Goal: Task Accomplishment & Management: Manage account settings

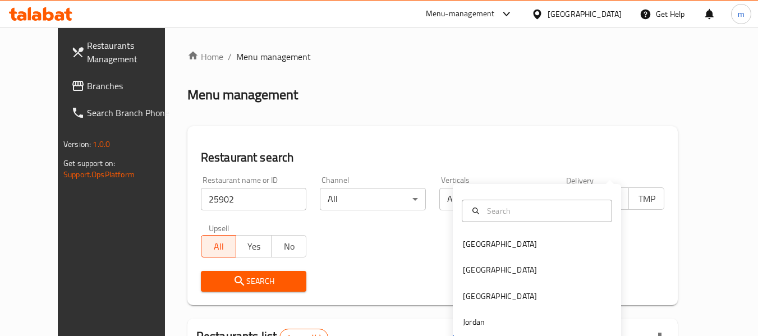
scroll to position [155, 0]
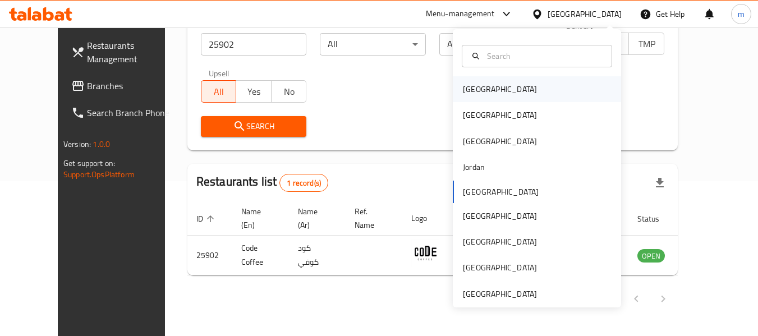
click at [481, 89] on div "[GEOGRAPHIC_DATA]" at bounding box center [500, 89] width 92 height 26
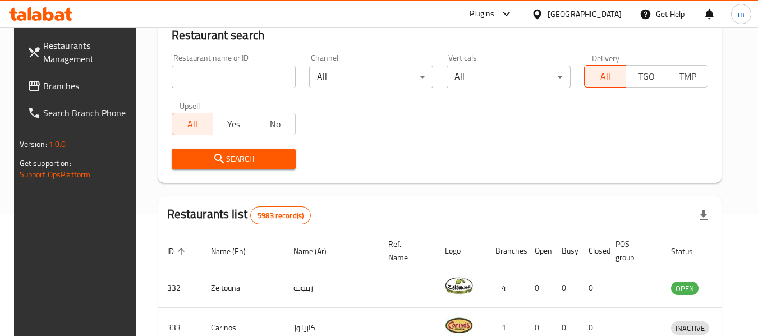
scroll to position [155, 0]
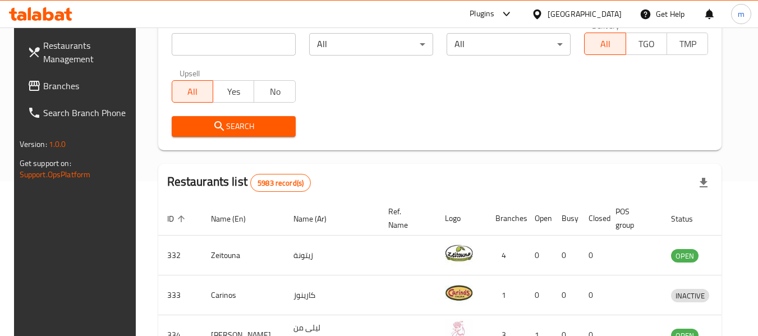
click at [83, 94] on link "Branches" at bounding box center [80, 85] width 122 height 27
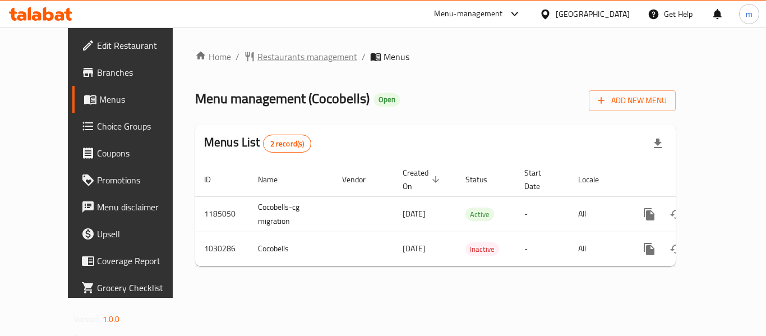
click at [263, 53] on span "Restaurants management" at bounding box center [308, 56] width 100 height 13
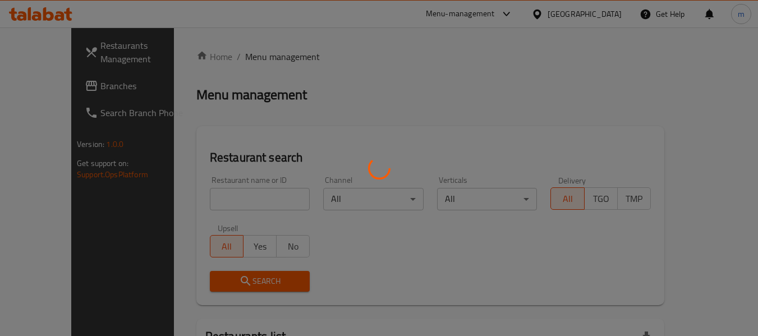
click at [208, 200] on div at bounding box center [379, 168] width 758 height 336
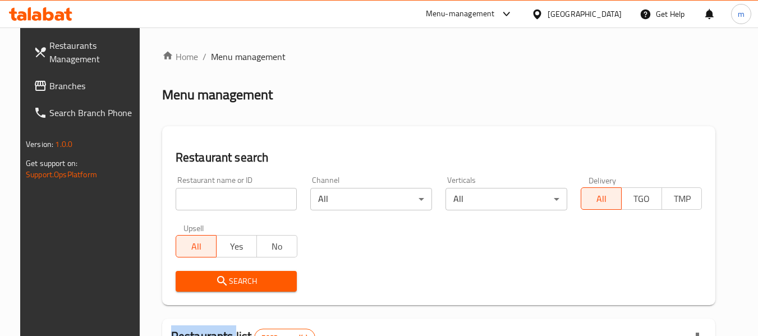
click at [206, 200] on input "search" at bounding box center [237, 199] width 122 height 22
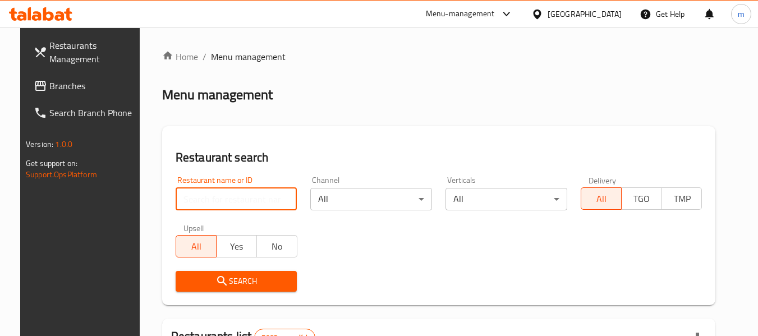
paste input "661302"
type input "661302"
click button "Search" at bounding box center [237, 281] width 122 height 21
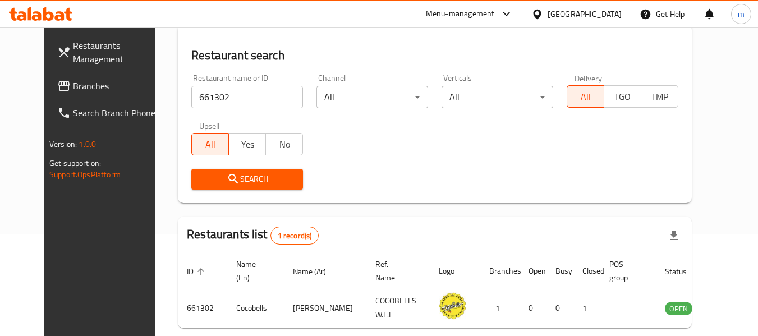
scroll to position [112, 0]
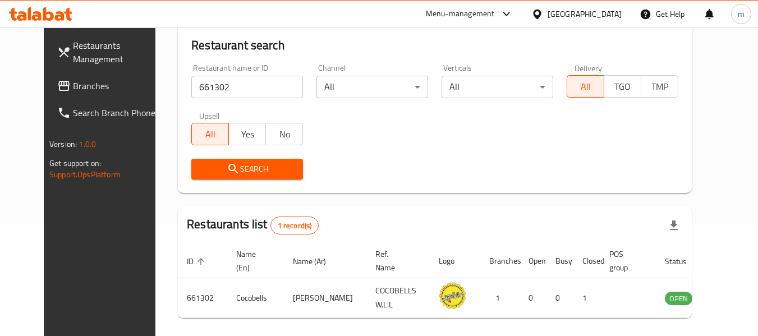
click at [603, 17] on div "Bahrain" at bounding box center [585, 14] width 74 height 12
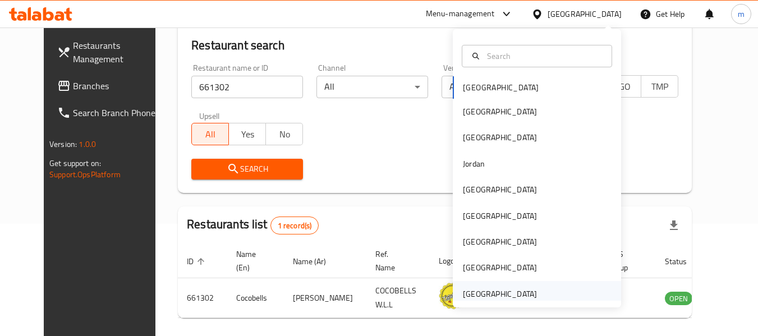
click at [504, 292] on div "[GEOGRAPHIC_DATA]" at bounding box center [500, 294] width 74 height 12
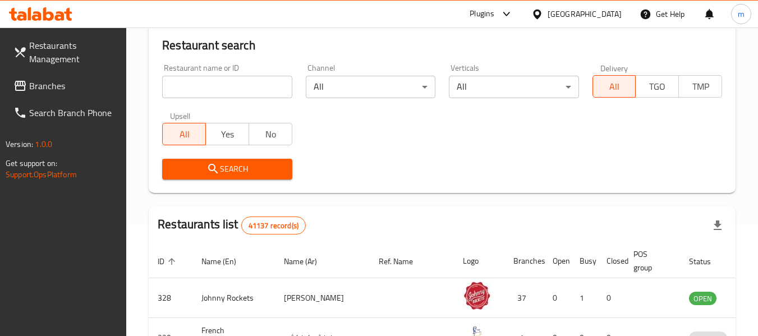
click at [58, 93] on span "Branches" at bounding box center [73, 85] width 89 height 13
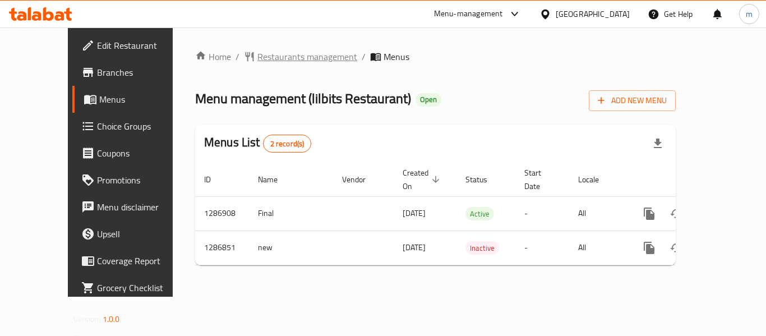
click at [280, 56] on span "Restaurants management" at bounding box center [308, 56] width 100 height 13
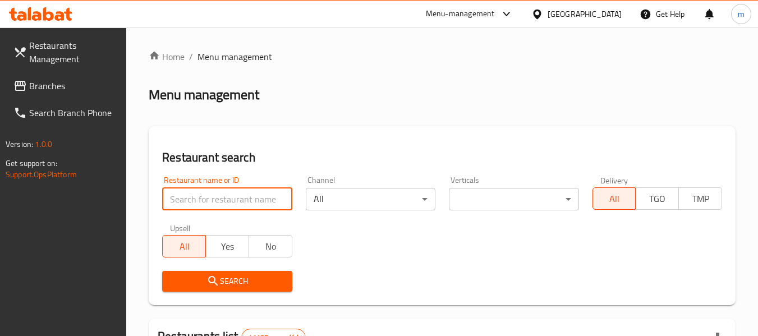
click at [208, 194] on input "search" at bounding box center [227, 199] width 130 height 22
paste input "696508"
type input "696508"
click button "Search" at bounding box center [227, 281] width 130 height 21
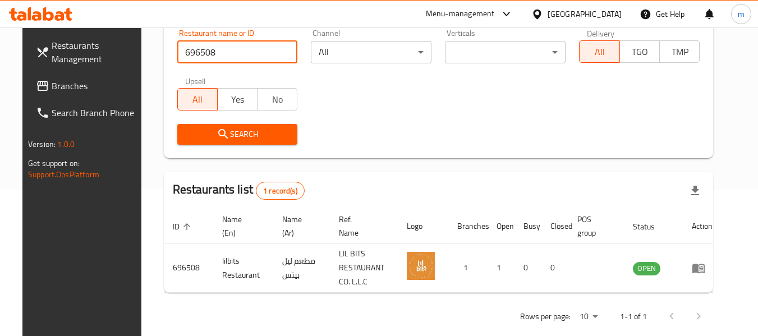
scroll to position [164, 0]
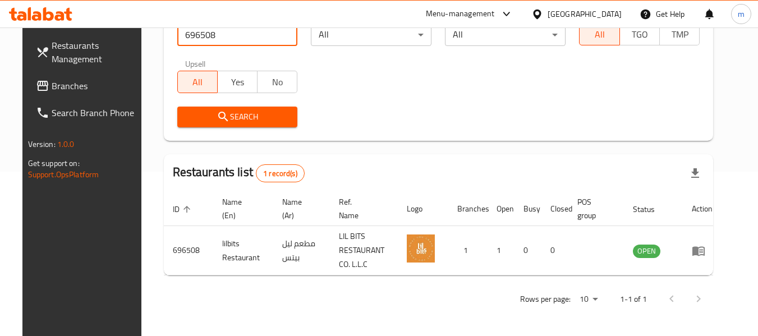
click at [52, 93] on span "Branches" at bounding box center [96, 85] width 89 height 13
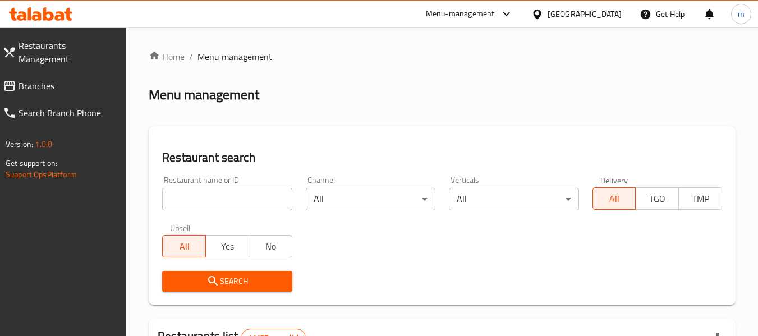
click at [48, 81] on link "Branches" at bounding box center [60, 85] width 133 height 27
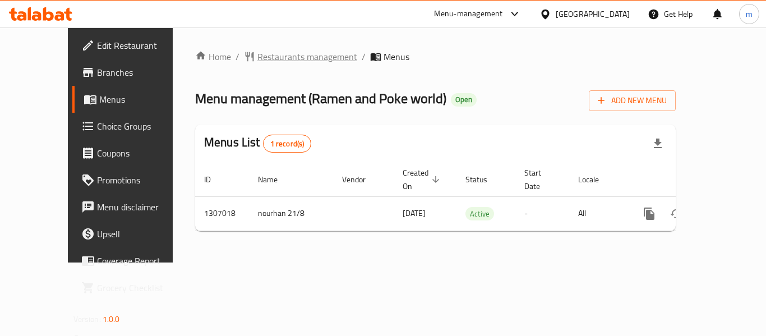
click at [272, 63] on span "Restaurants management" at bounding box center [308, 56] width 100 height 13
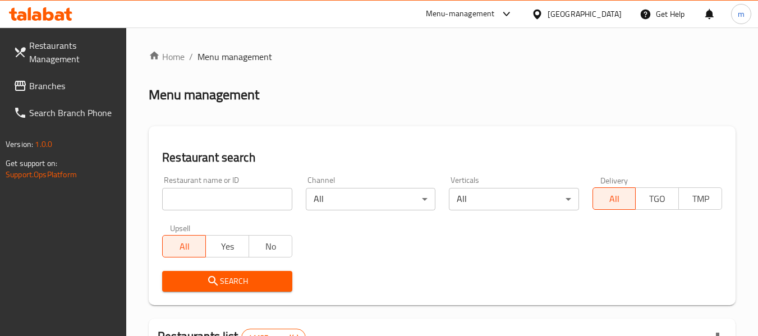
click at [237, 198] on input "search" at bounding box center [227, 199] width 130 height 22
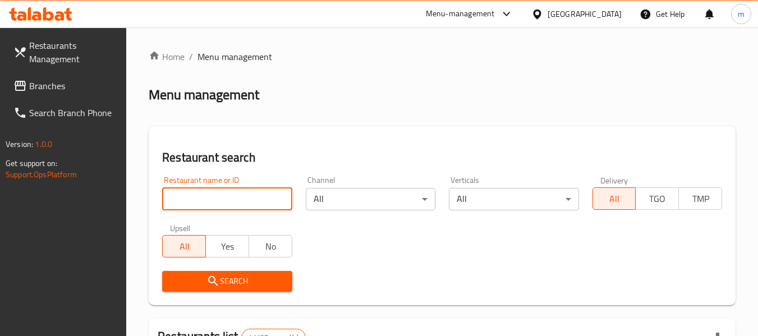
paste input "704255"
type input "704255"
click button "Search" at bounding box center [227, 281] width 130 height 21
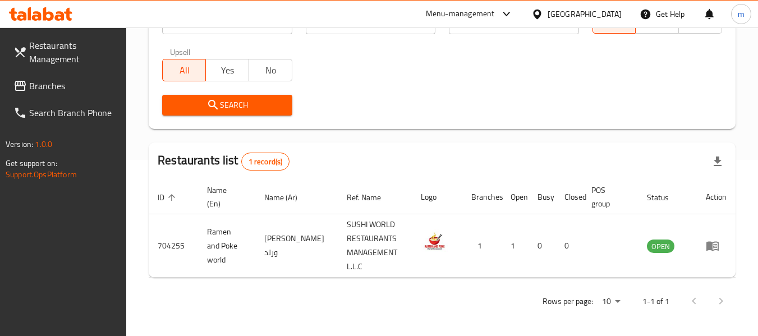
scroll to position [178, 0]
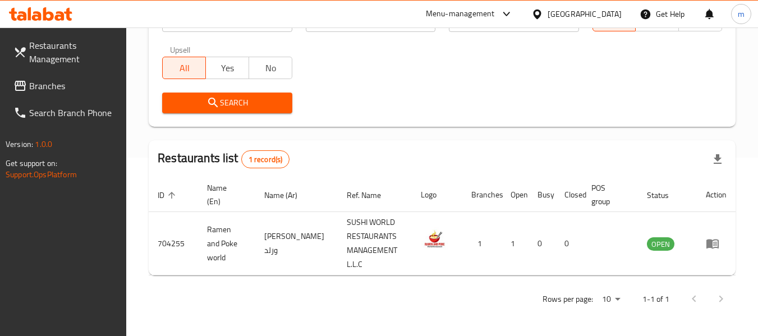
click at [95, 84] on span "Branches" at bounding box center [73, 85] width 89 height 13
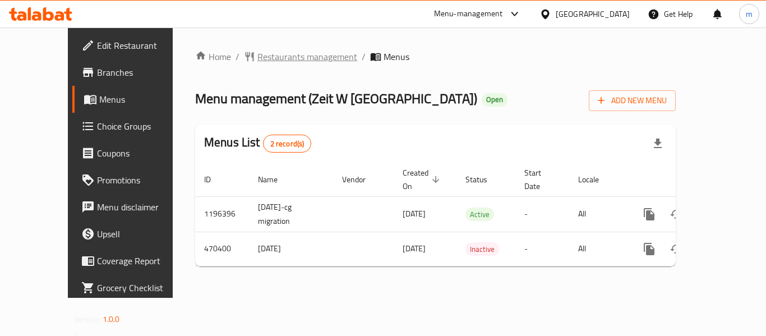
click at [282, 52] on span "Restaurants management" at bounding box center [308, 56] width 100 height 13
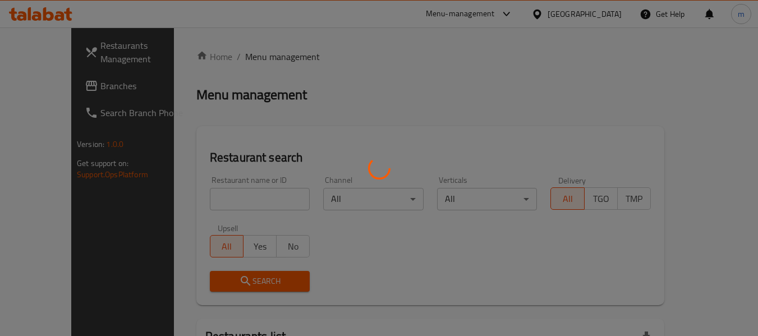
click at [222, 195] on div at bounding box center [379, 168] width 758 height 336
click at [278, 113] on div at bounding box center [379, 168] width 758 height 336
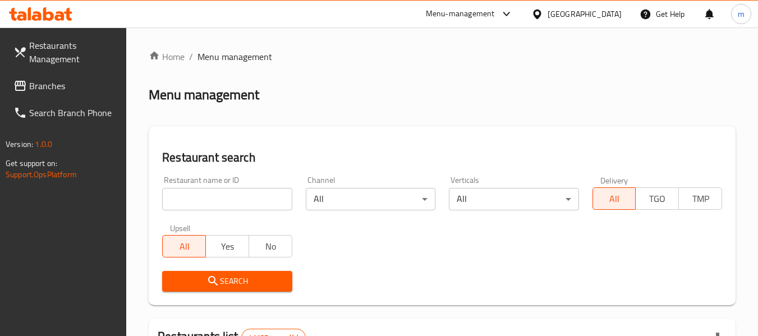
click at [219, 178] on div "Restaurant name or ID Restaurant name or ID" at bounding box center [227, 193] width 130 height 34
click at [219, 196] on input "search" at bounding box center [227, 199] width 130 height 22
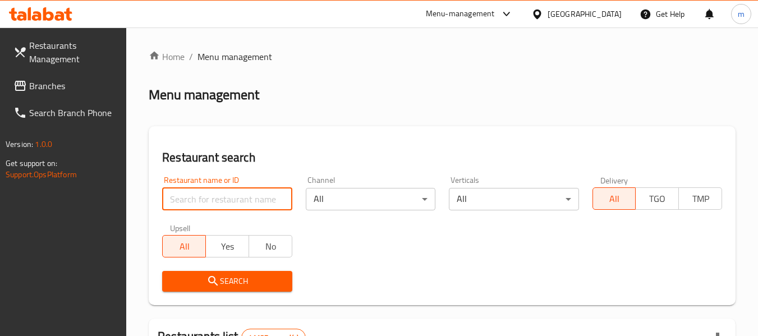
paste input "633617"
type input "633617"
click button "Search" at bounding box center [227, 281] width 130 height 21
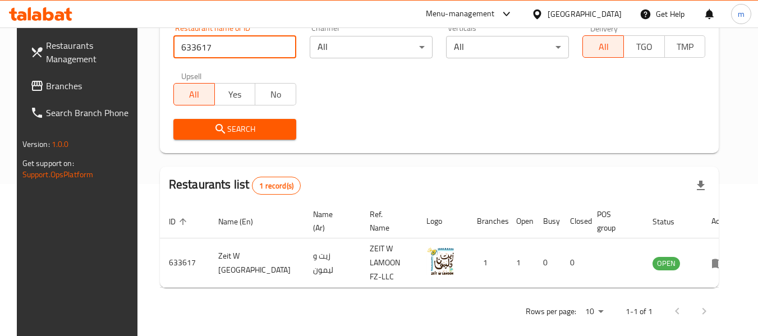
scroll to position [155, 0]
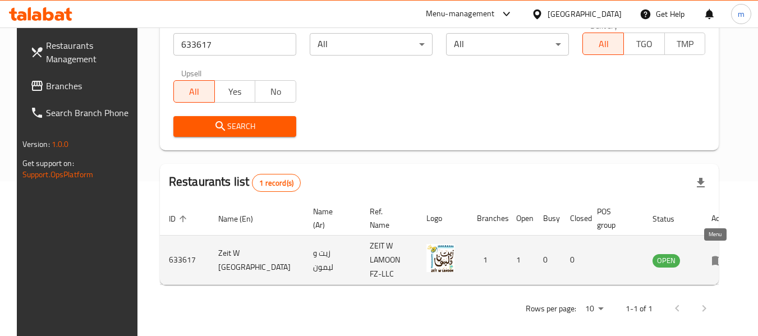
click at [723, 254] on link "enhanced table" at bounding box center [721, 260] width 21 height 13
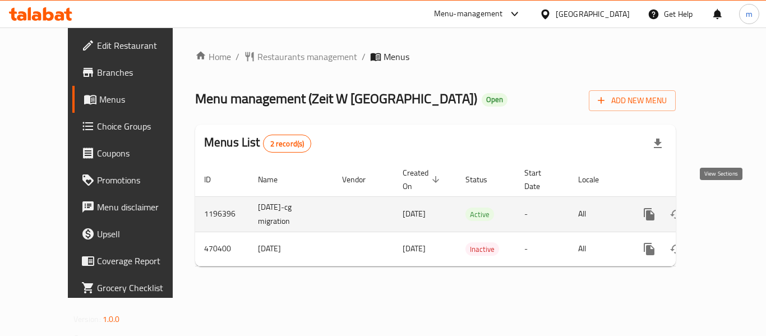
click at [724, 208] on icon "enhanced table" at bounding box center [730, 214] width 13 height 13
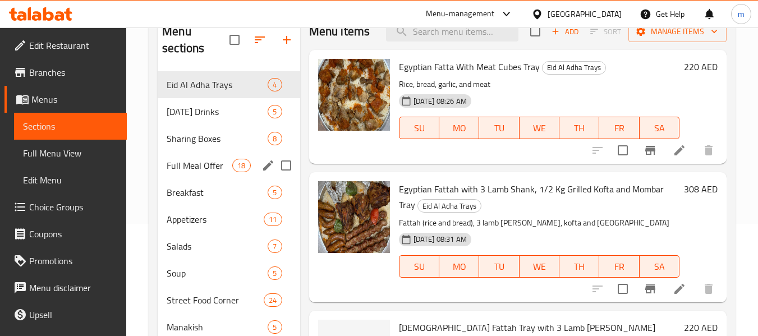
scroll to position [168, 0]
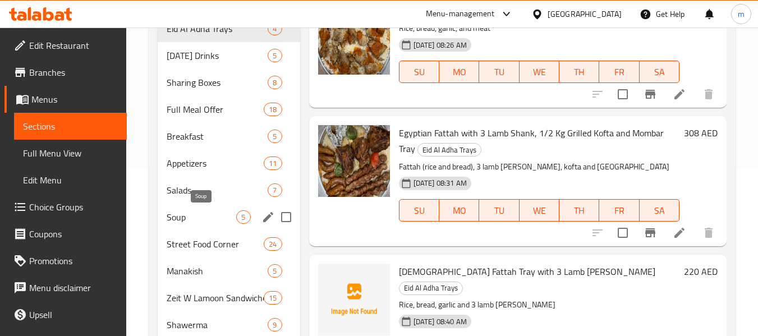
click at [188, 225] on div "Soup 5" at bounding box center [229, 217] width 142 height 27
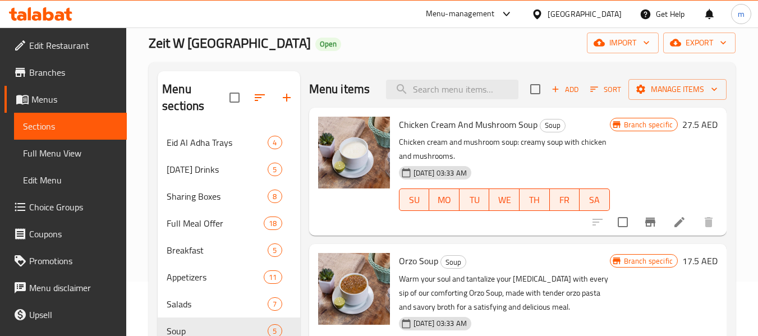
scroll to position [56, 0]
